Goal: Task Accomplishment & Management: Manage account settings

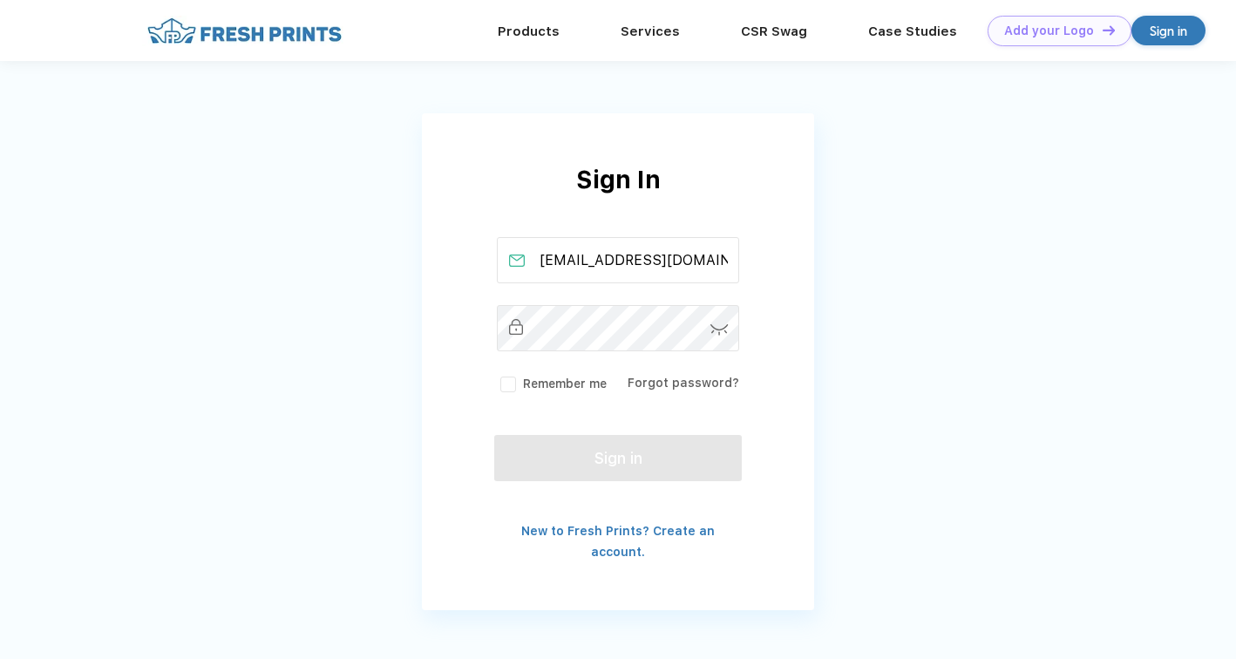
type input "[EMAIL_ADDRESS][DOMAIN_NAME]"
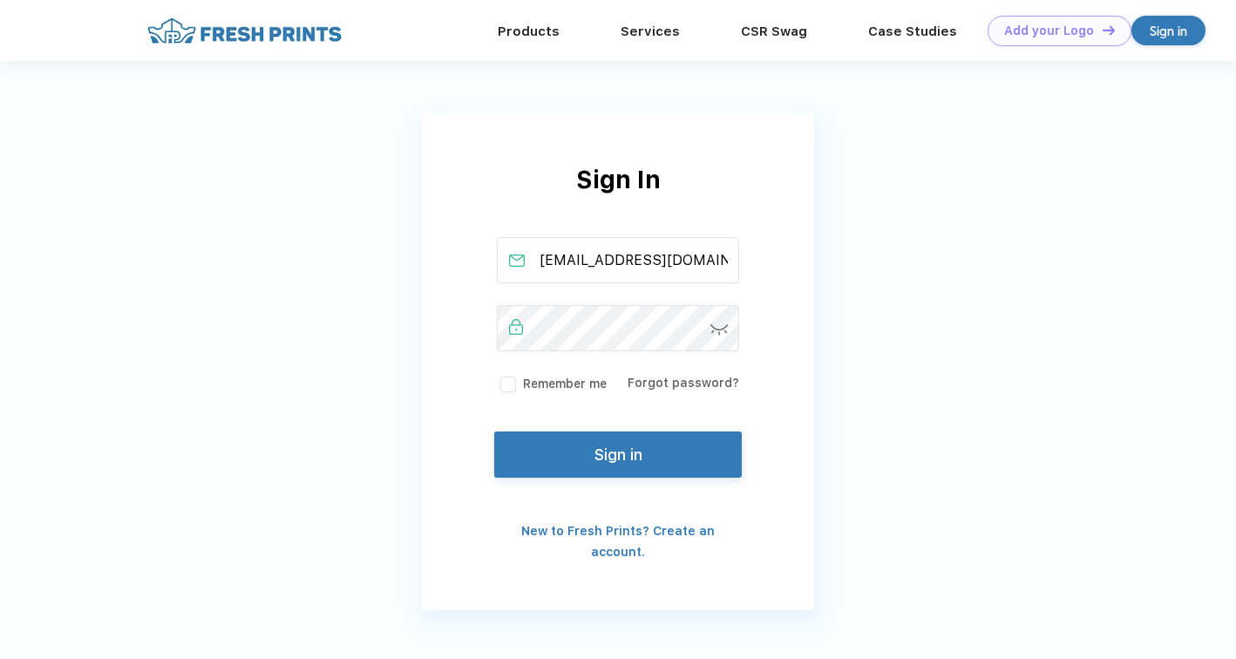
click at [599, 453] on button "Sign in" at bounding box center [618, 454] width 248 height 46
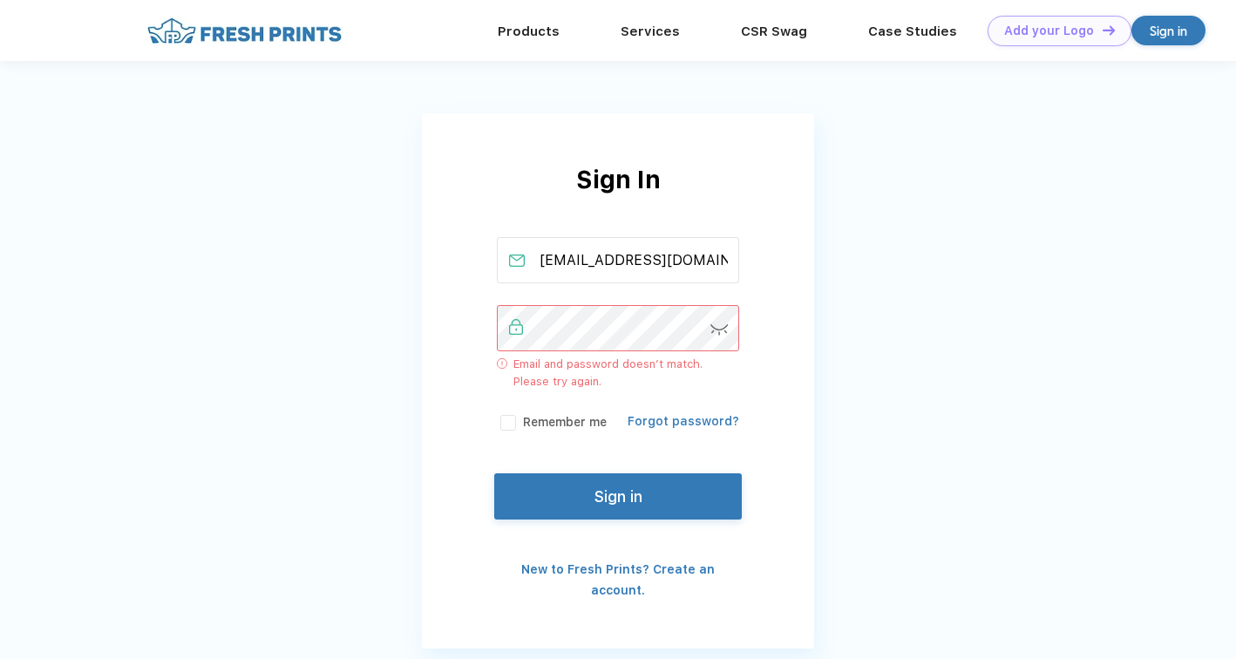
click at [662, 418] on link "Forgot password?" at bounding box center [684, 421] width 112 height 14
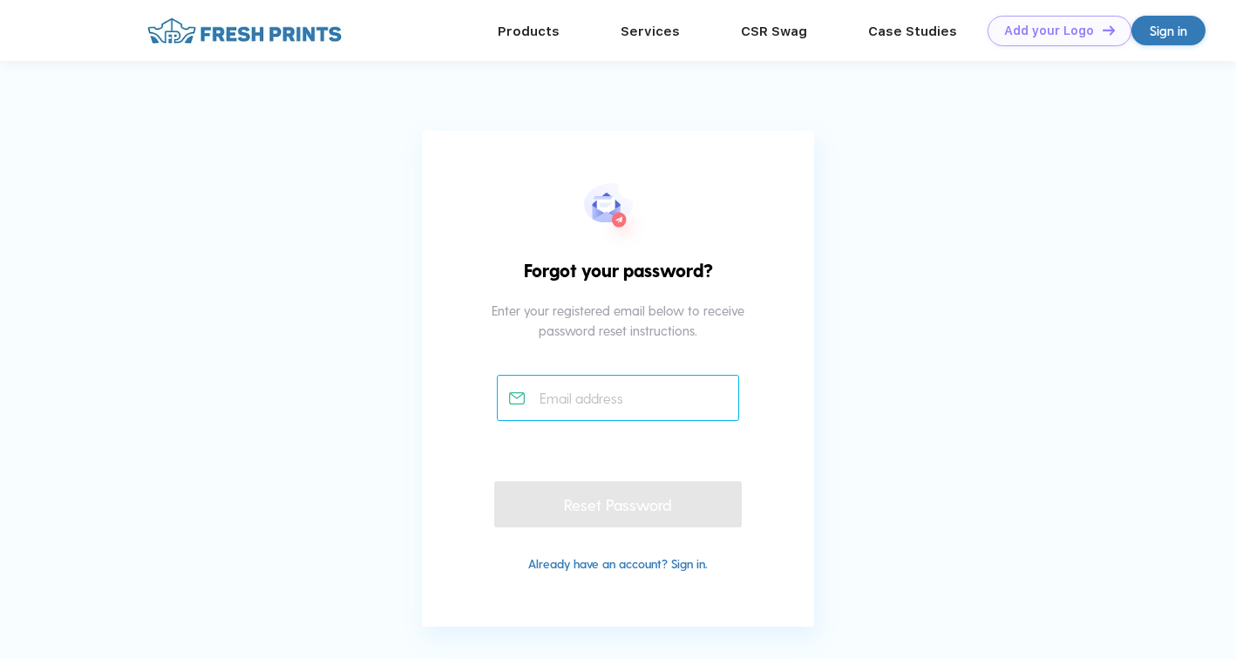
click at [601, 397] on input "text" at bounding box center [618, 398] width 243 height 46
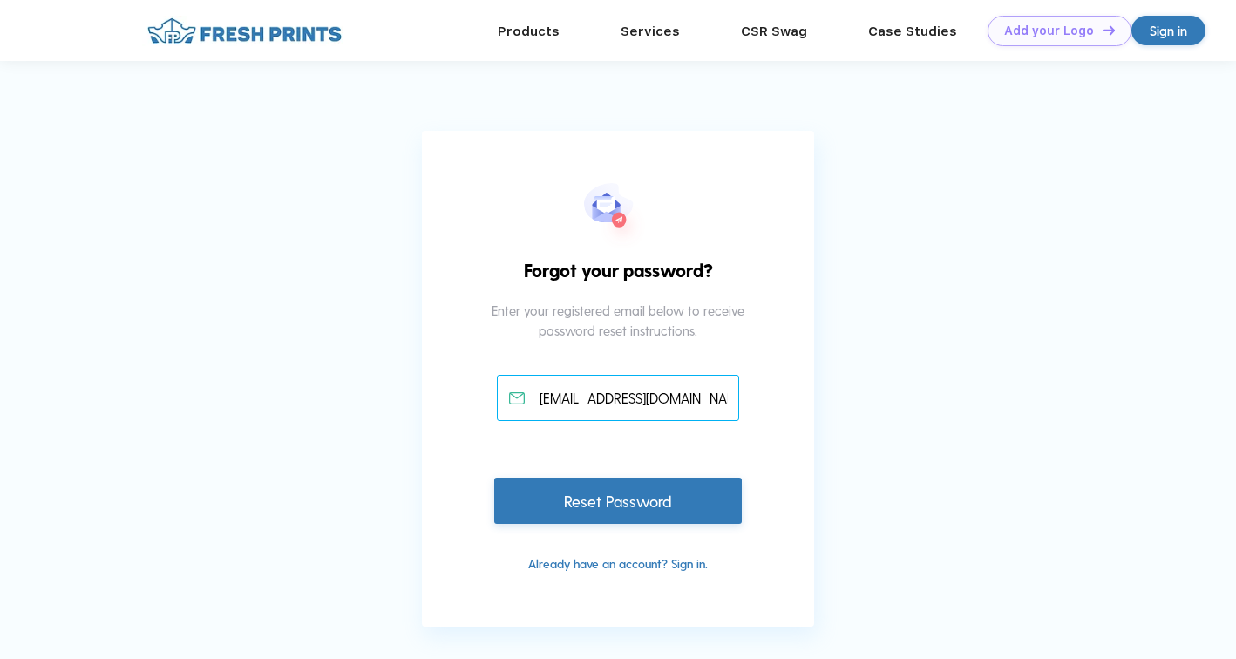
type input "[EMAIL_ADDRESS][DOMAIN_NAME]"
click at [619, 504] on div "Reset Password" at bounding box center [618, 501] width 248 height 46
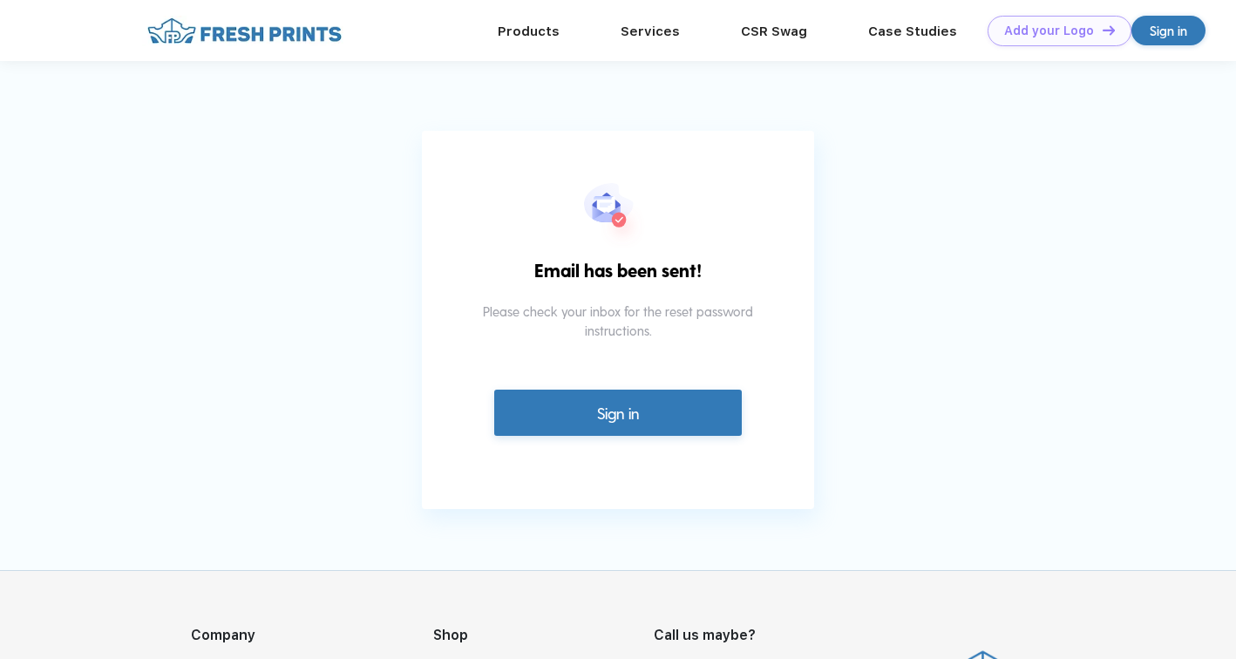
click at [616, 411] on link "Sign in" at bounding box center [618, 413] width 248 height 46
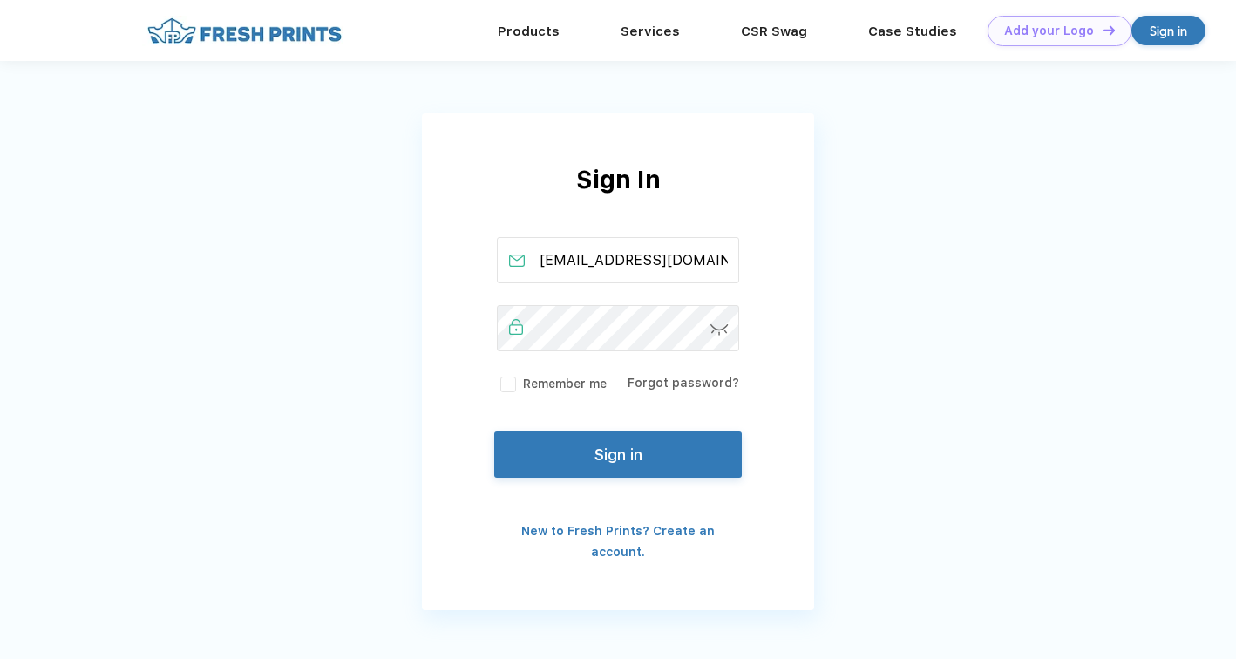
click at [588, 452] on button "Sign in" at bounding box center [618, 454] width 248 height 46
click at [514, 388] on label "Remember me" at bounding box center [552, 384] width 110 height 18
click at [0, 0] on input "Remember me" at bounding box center [0, 0] width 0 height 0
click at [561, 463] on button "Sign in" at bounding box center [618, 454] width 248 height 46
